Goal: Complete application form

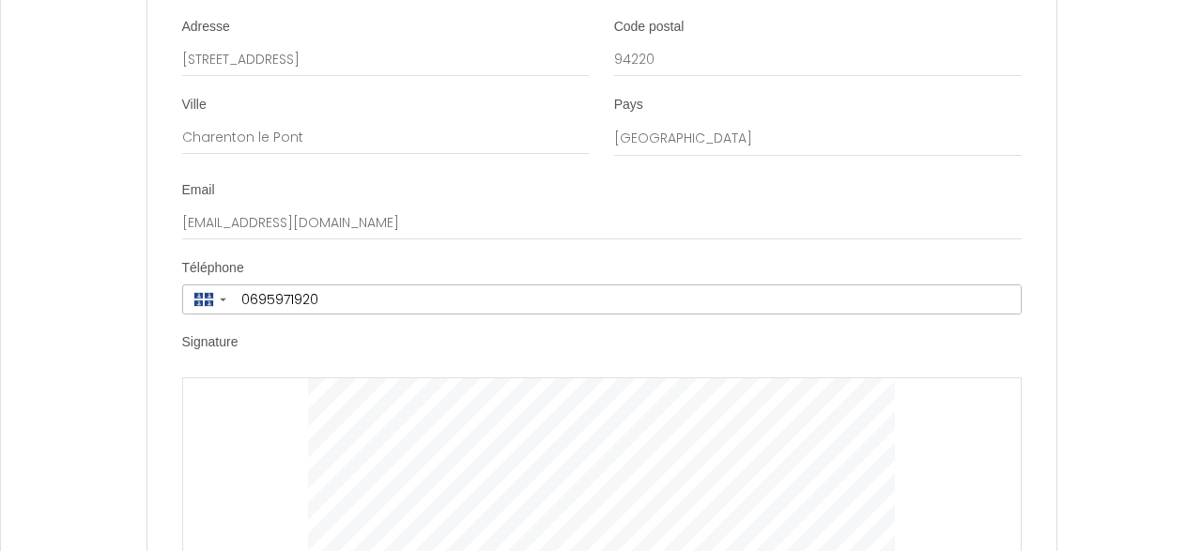
scroll to position [6683, 0]
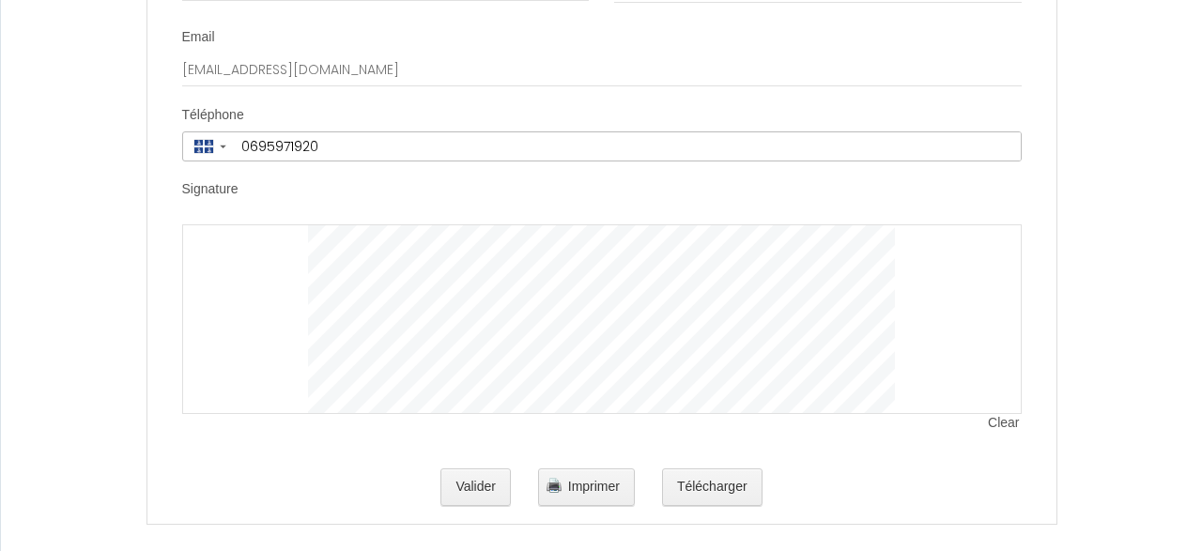
drag, startPoint x: 244, startPoint y: 273, endPoint x: 271, endPoint y: 358, distance: 88.8
click at [271, 358] on div at bounding box center [602, 319] width 840 height 190
click at [483, 474] on button "Valider" at bounding box center [475, 488] width 70 height 38
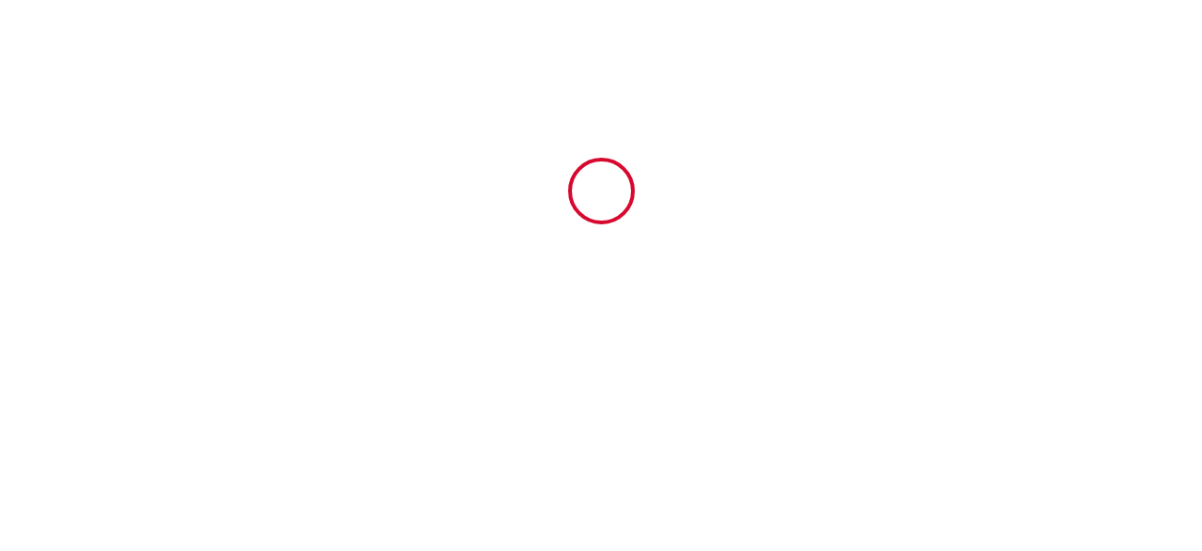
scroll to position [0, 0]
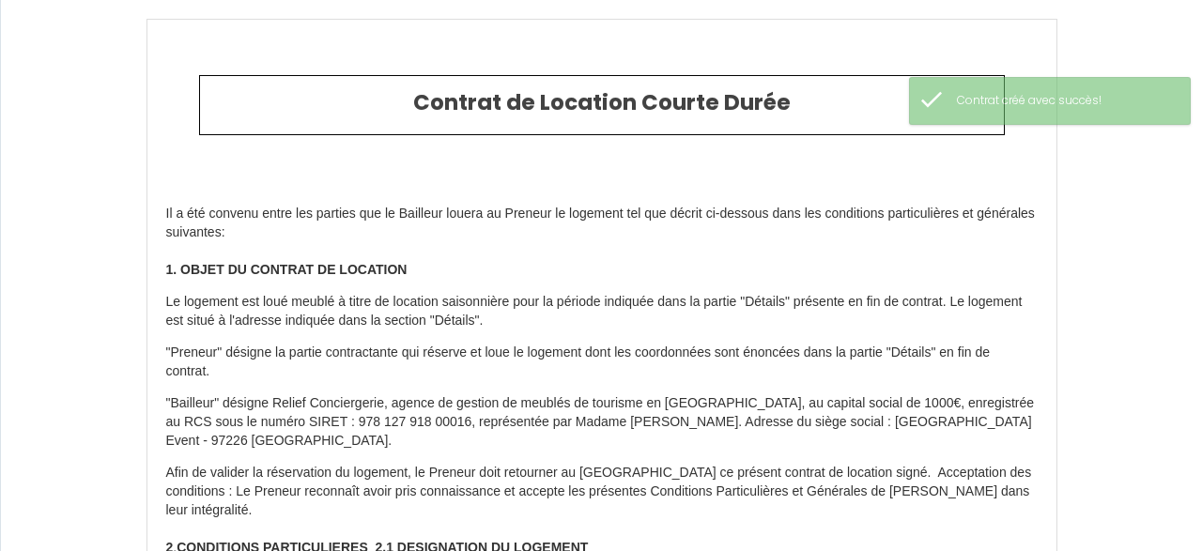
type input "60"
type input "1000"
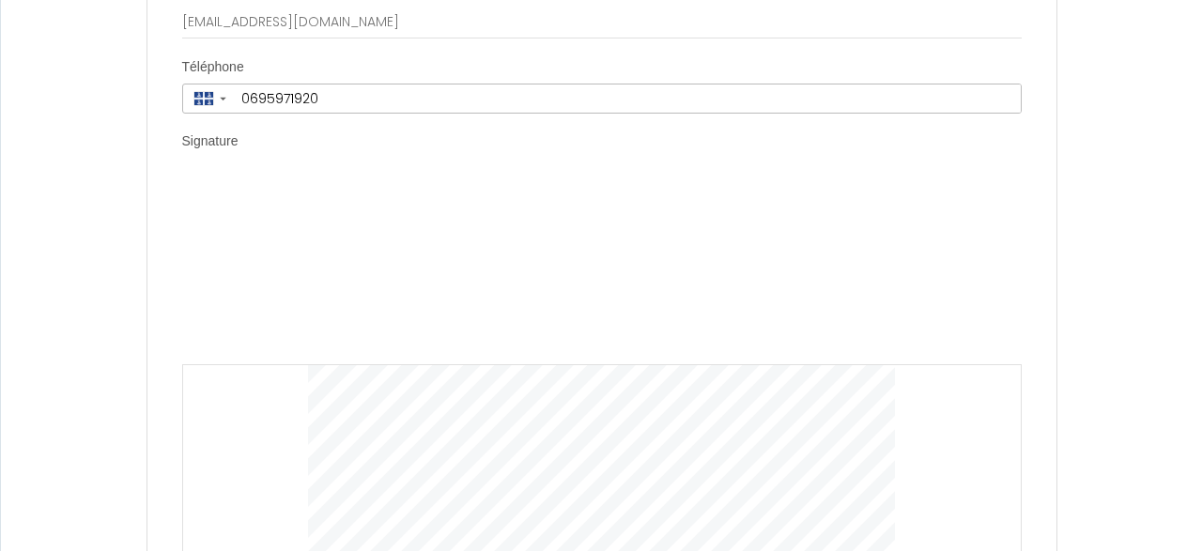
scroll to position [6740, 0]
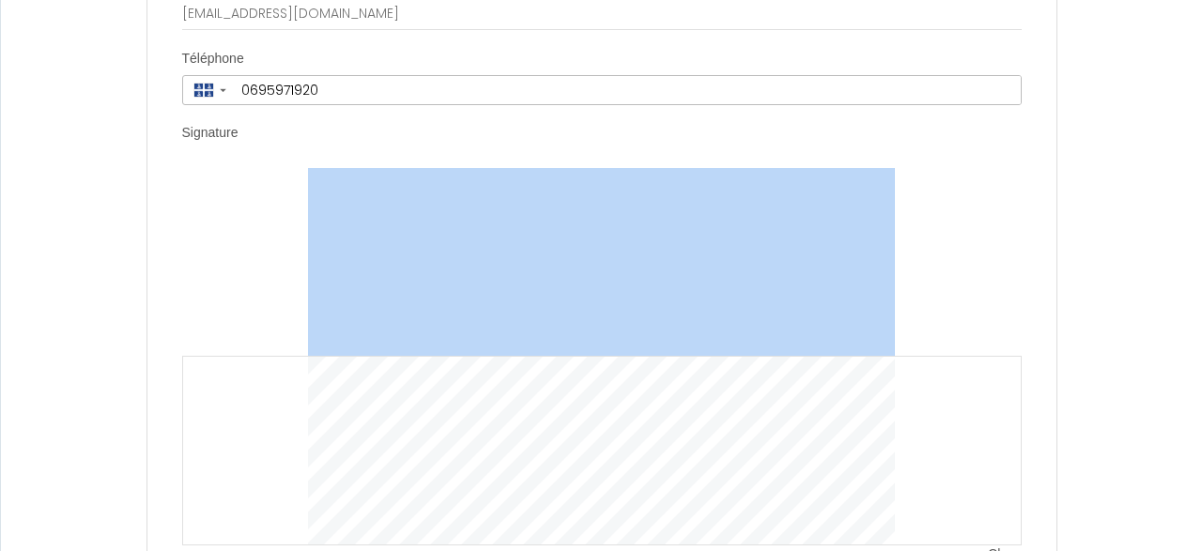
click at [309, 383] on div "Clear" at bounding box center [602, 357] width 840 height 378
click at [401, 202] on img at bounding box center [601, 262] width 587 height 188
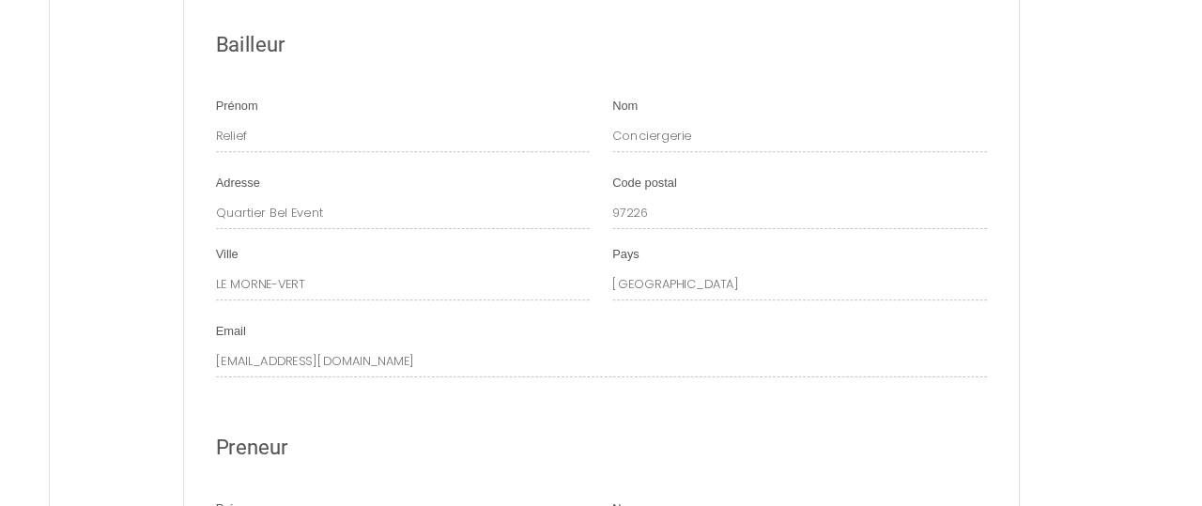
scroll to position [6871, 0]
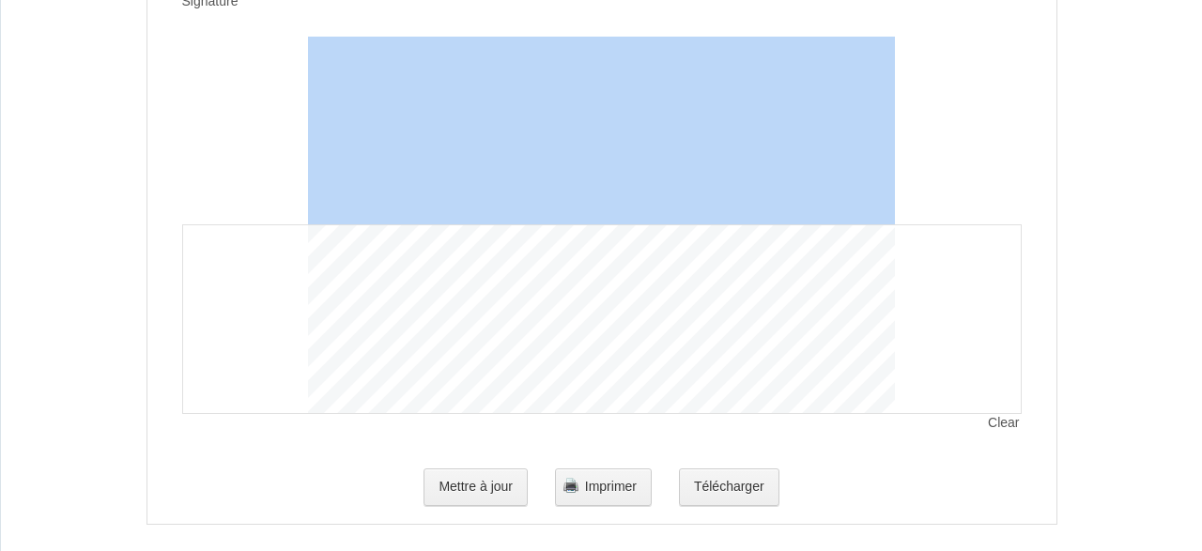
click at [512, 120] on img at bounding box center [601, 131] width 587 height 188
click at [517, 127] on img at bounding box center [601, 131] width 587 height 188
